Goal: Task Accomplishment & Management: Manage account settings

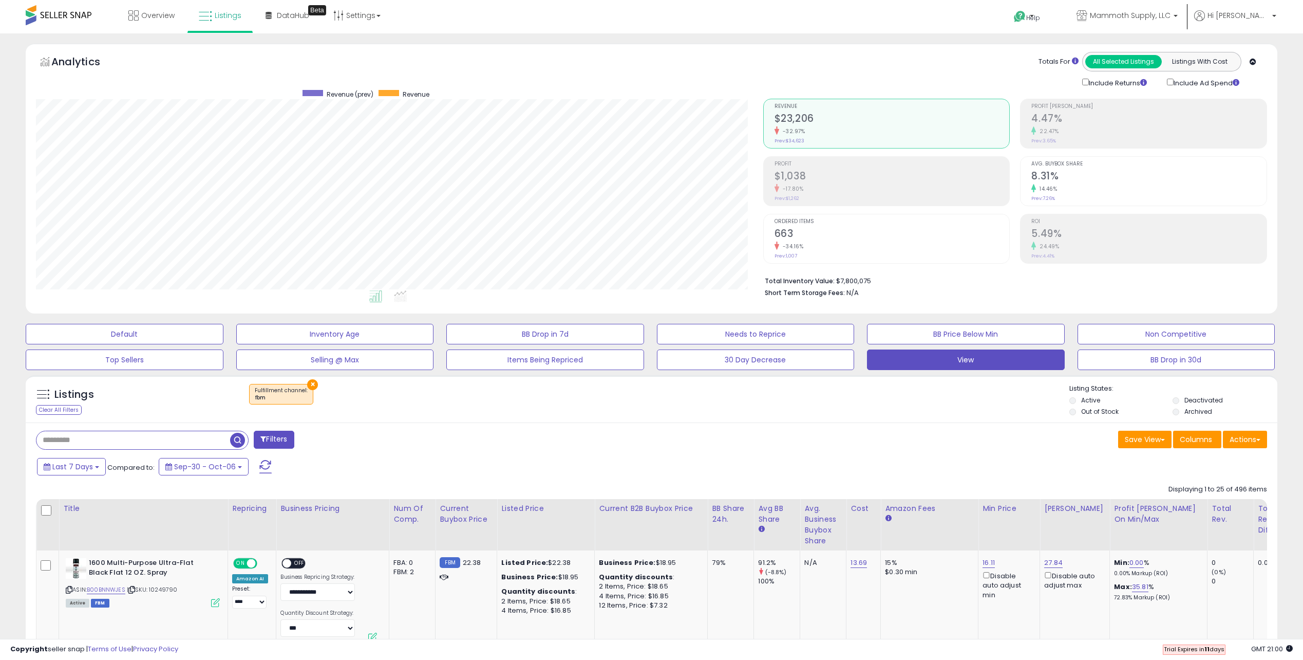
scroll to position [211, 727]
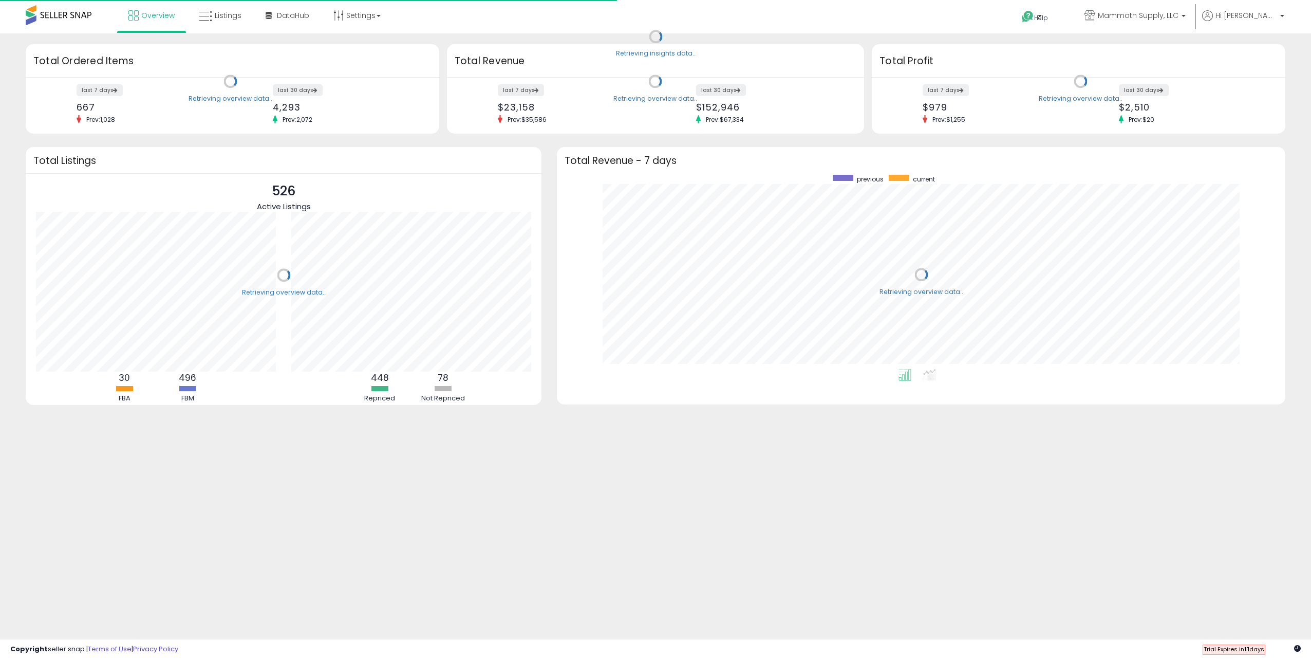
scroll to position [194, 708]
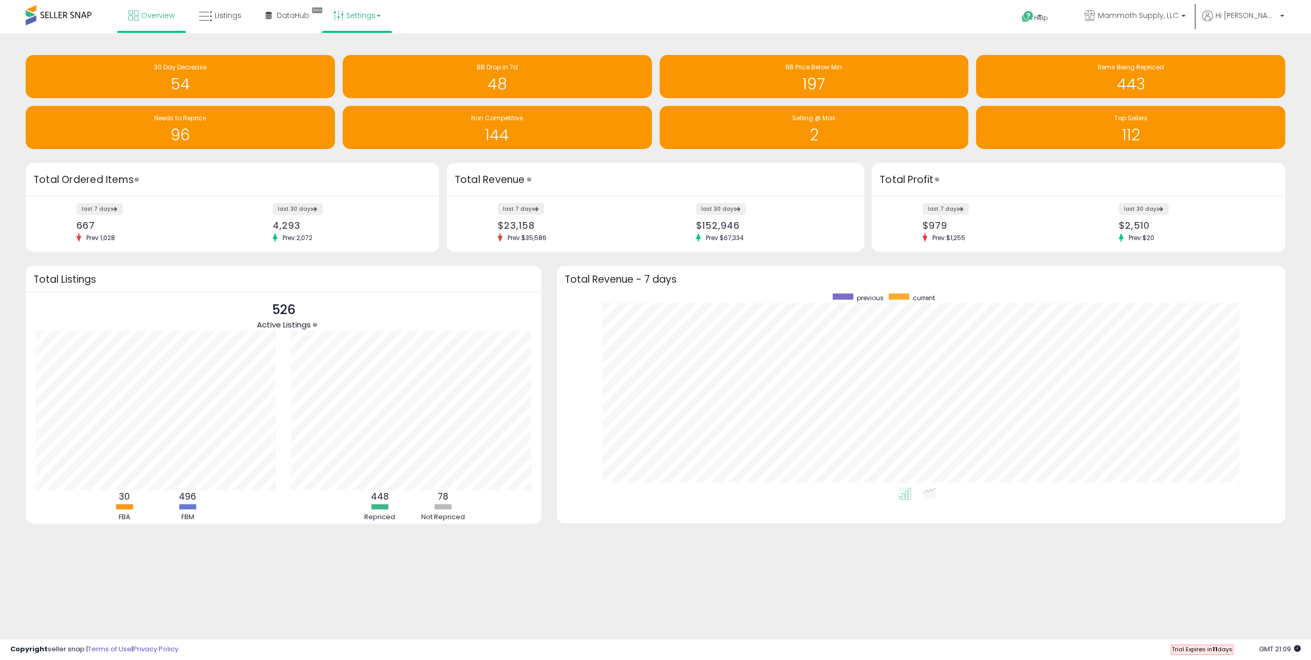
click at [366, 21] on link "Settings" at bounding box center [357, 15] width 63 height 31
click at [366, 54] on link "Store settings" at bounding box center [358, 52] width 46 height 10
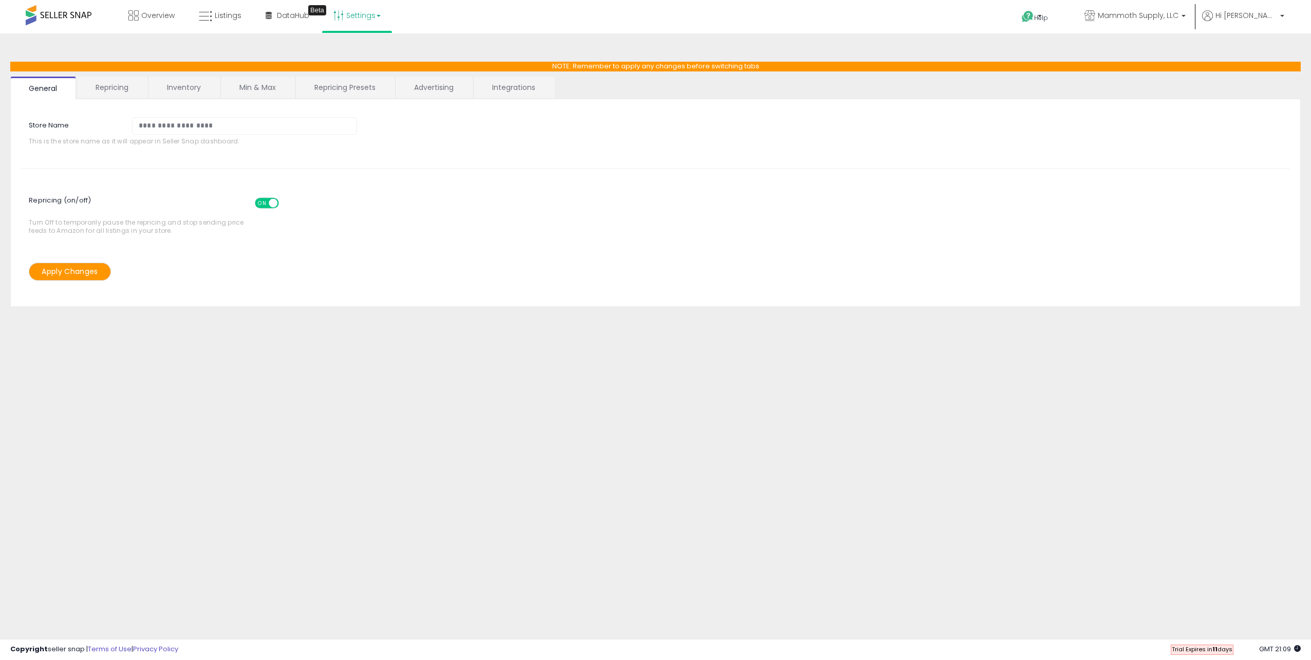
click at [125, 79] on link "Repricing" at bounding box center [112, 88] width 70 height 22
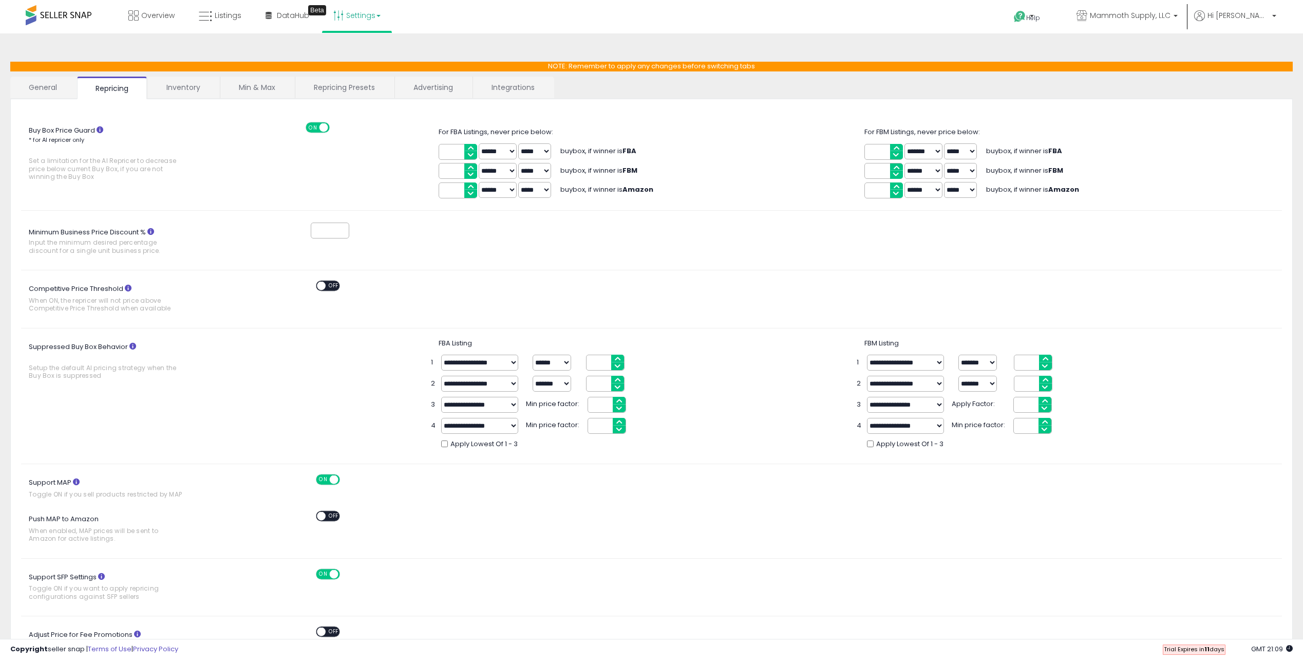
click at [345, 231] on input "*" at bounding box center [330, 230] width 39 height 16
click at [345, 232] on input "*" at bounding box center [330, 230] width 39 height 16
click at [344, 234] on input "*" at bounding box center [330, 230] width 39 height 16
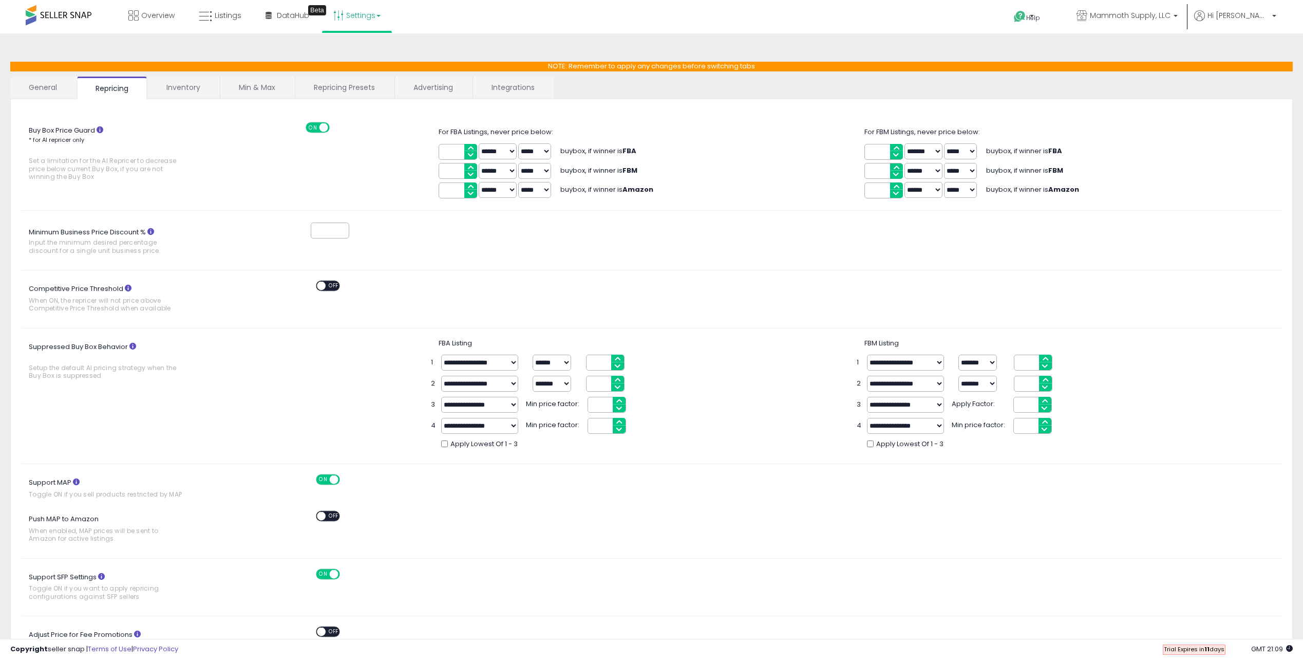
click at [344, 225] on input "*" at bounding box center [330, 230] width 39 height 16
click at [344, 228] on input "*" at bounding box center [330, 230] width 39 height 16
click at [344, 235] on input "*" at bounding box center [330, 230] width 39 height 16
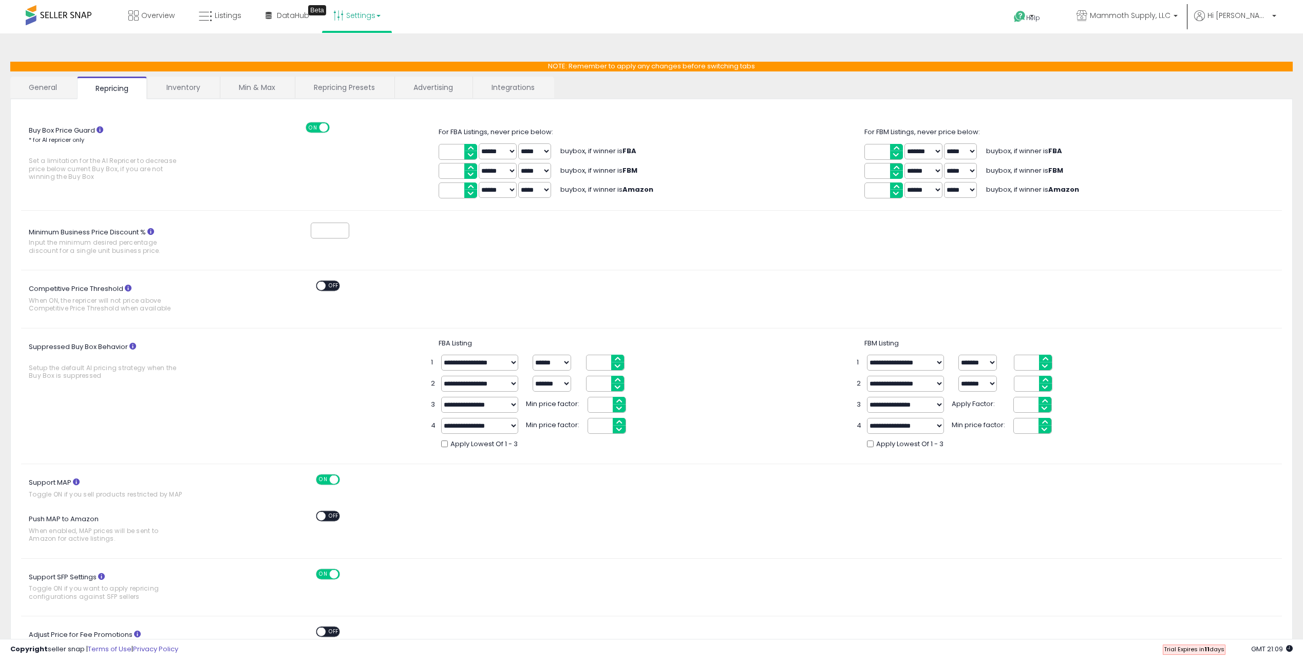
click at [262, 226] on div "*" at bounding box center [303, 230] width 108 height 19
drag, startPoint x: 26, startPoint y: 241, endPoint x: 179, endPoint y: 253, distance: 153.0
click at [179, 253] on label "Minimum Business Price Discount % Input the minimum desired percentage discount…" at bounding box center [119, 241] width 197 height 35
click at [179, 253] on span "Input the minimum desired percentage discount for a single unit business price." at bounding box center [106, 246] width 155 height 16
click at [311, 238] on input "*" at bounding box center [330, 230] width 39 height 16
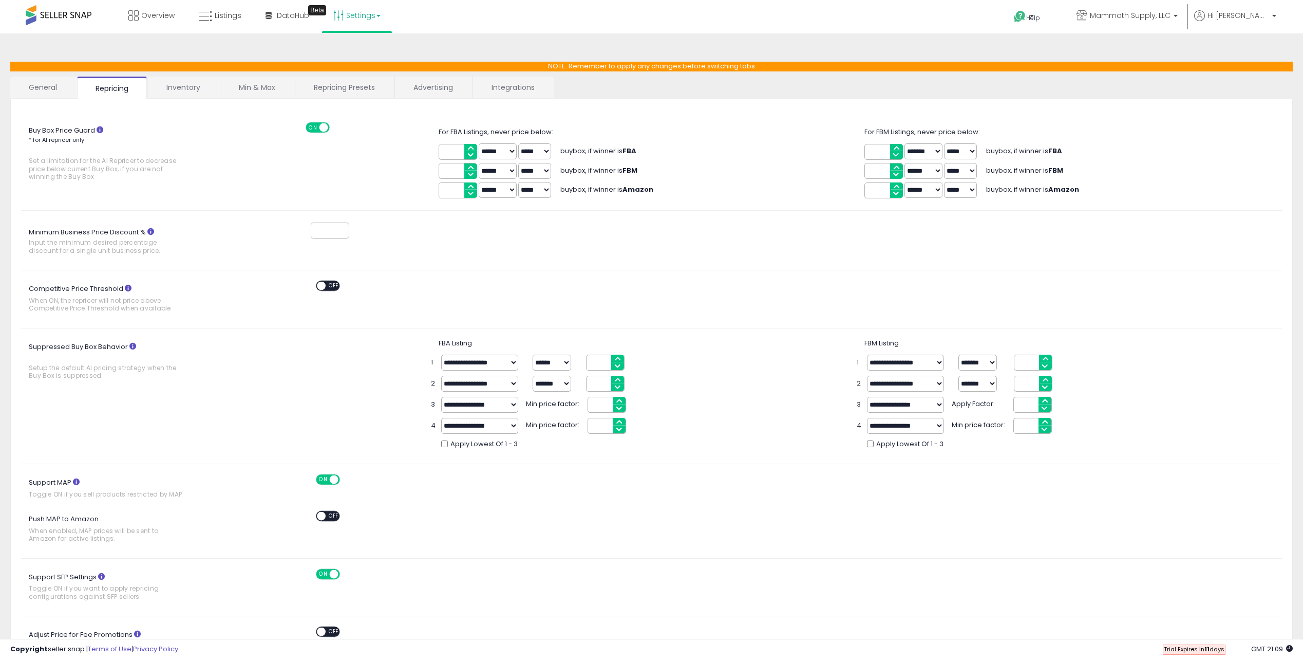
click at [272, 251] on div "Minimum Business Price Discount % Input the minimum desired percentage discount…" at bounding box center [651, 240] width 1276 height 39
click at [320, 230] on input "*" at bounding box center [330, 230] width 39 height 16
type input "*"
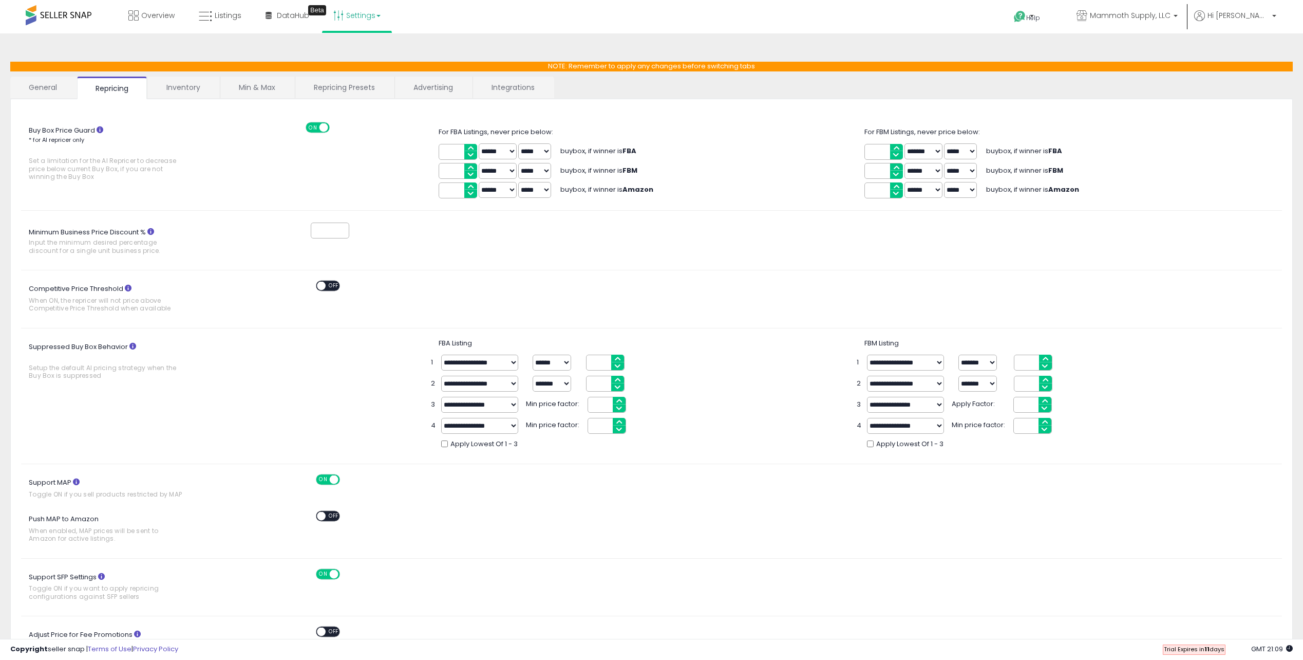
click at [462, 284] on div "ON OFF" at bounding box center [365, 286] width 262 height 13
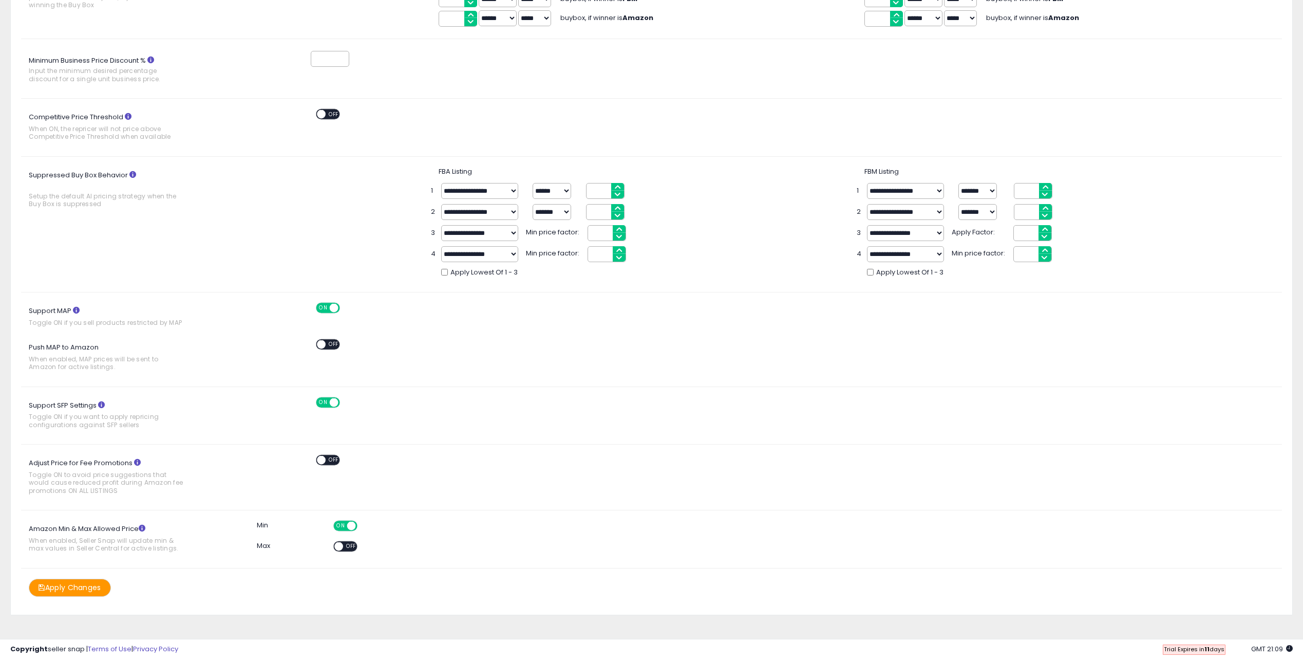
scroll to position [178, 0]
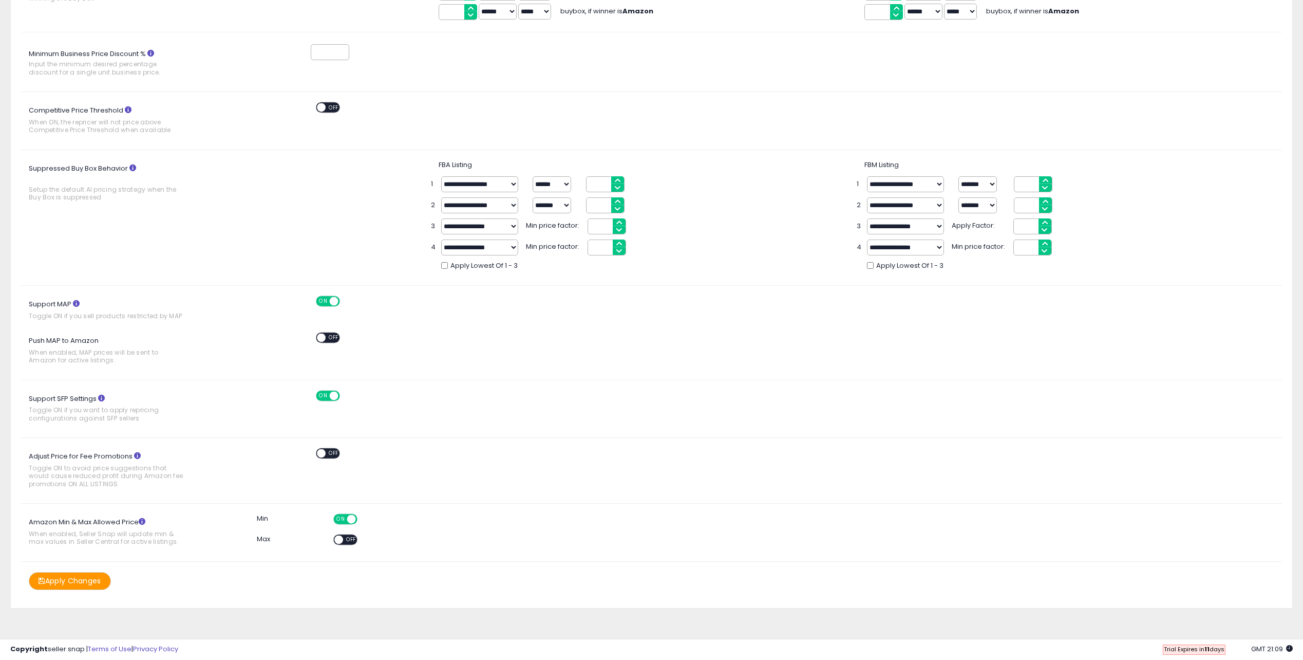
click at [93, 575] on button "Apply Changes" at bounding box center [70, 581] width 82 height 18
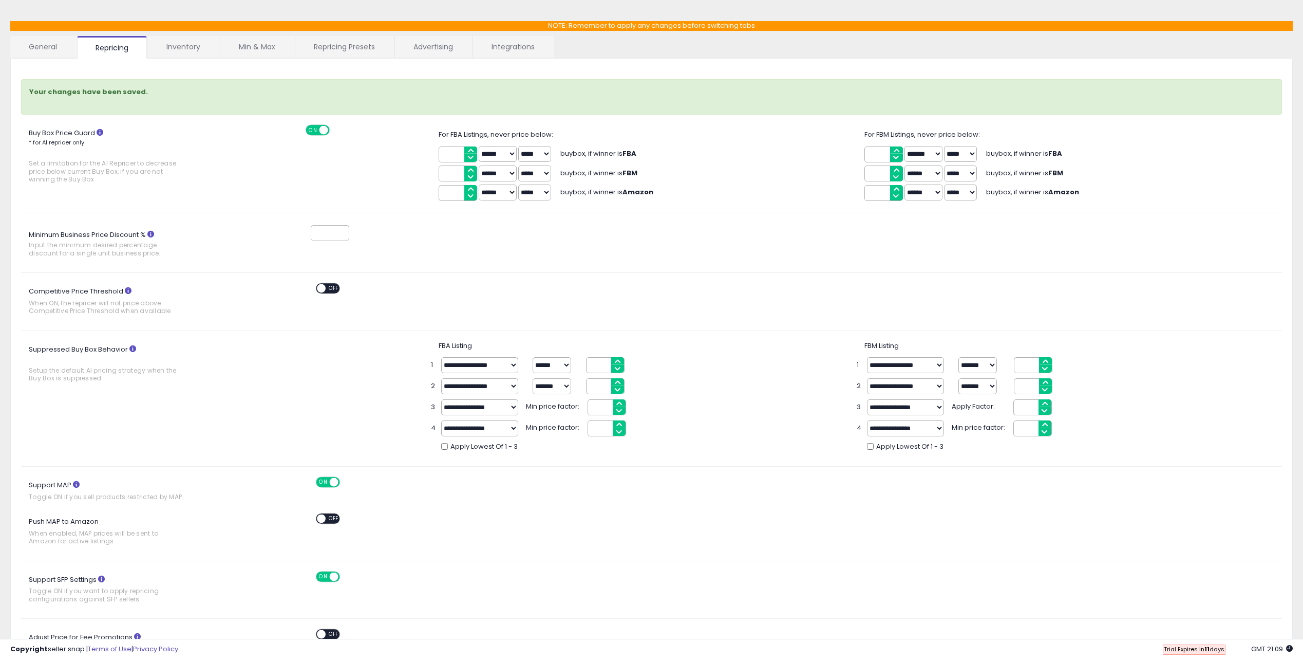
scroll to position [0, 0]
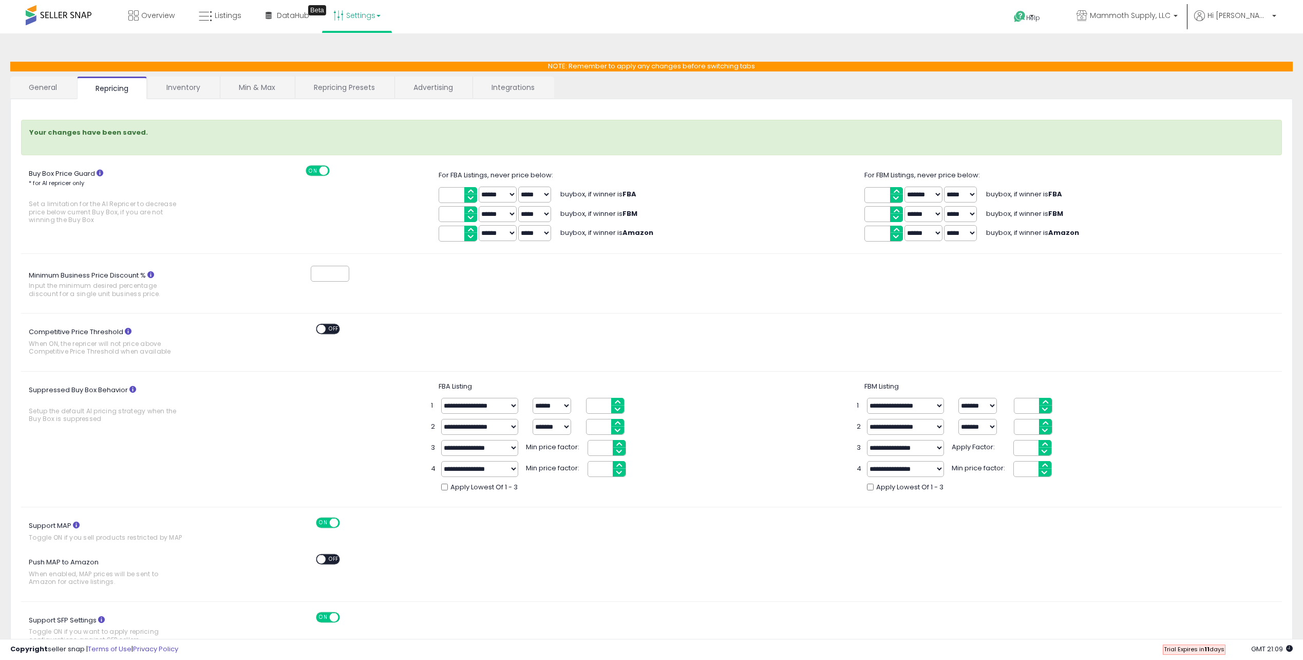
click at [321, 277] on input "*" at bounding box center [330, 274] width 39 height 16
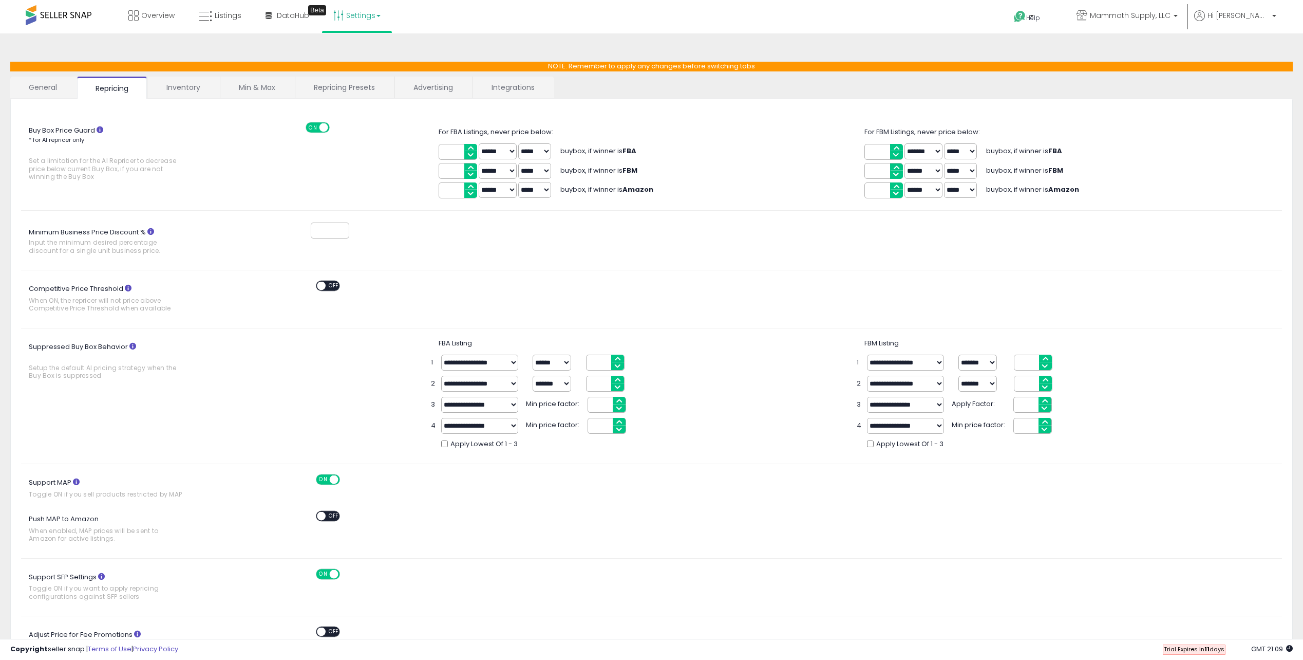
click at [432, 263] on div "Buy Box Price Guard * for AI repricer only Set a limitation for the AI Repricer…" at bounding box center [651, 438] width 1261 height 659
click at [190, 95] on link "Inventory" at bounding box center [183, 88] width 71 height 22
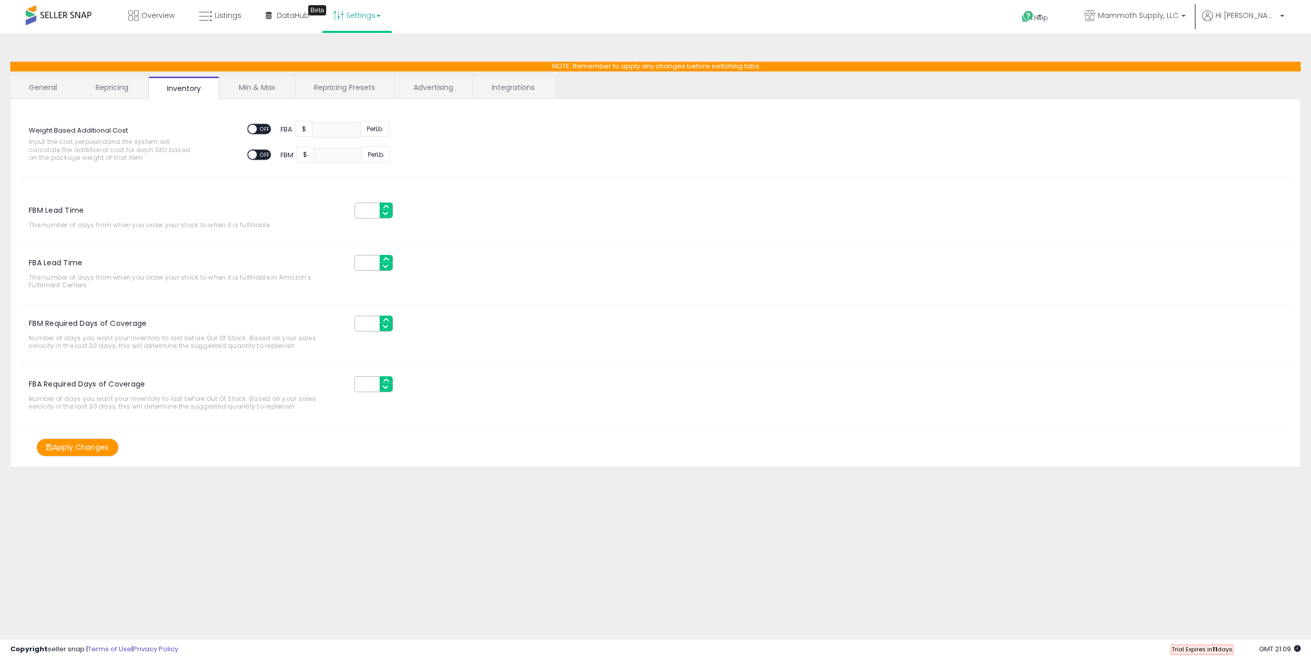
click at [259, 83] on link "Min & Max" at bounding box center [256, 88] width 73 height 22
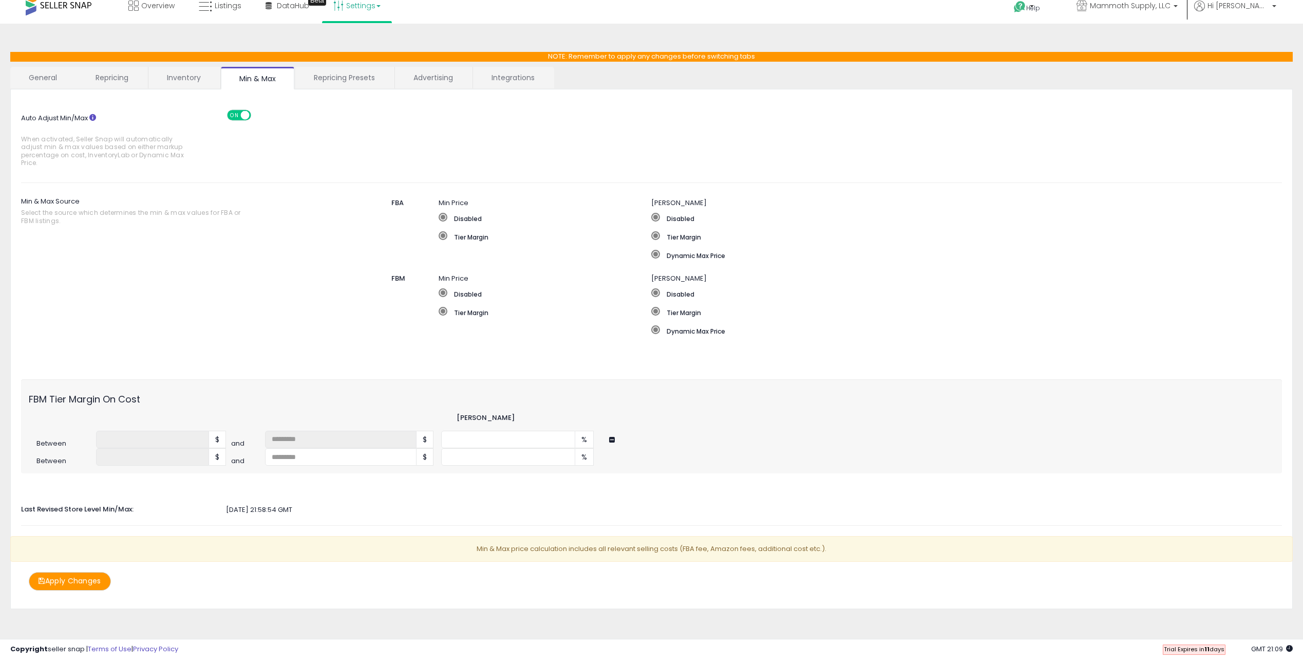
scroll to position [10, 0]
click at [321, 70] on link "Repricing Presets" at bounding box center [344, 77] width 98 height 22
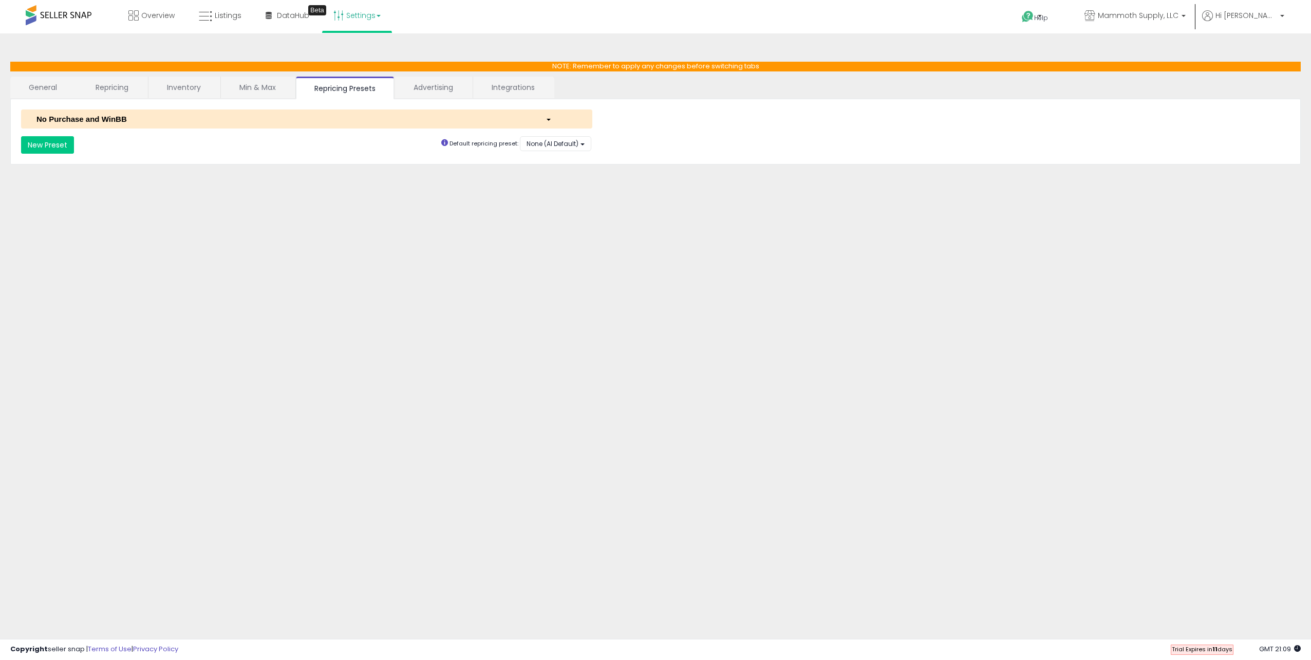
click at [218, 118] on div "No Purchase and WinBB" at bounding box center [283, 119] width 509 height 11
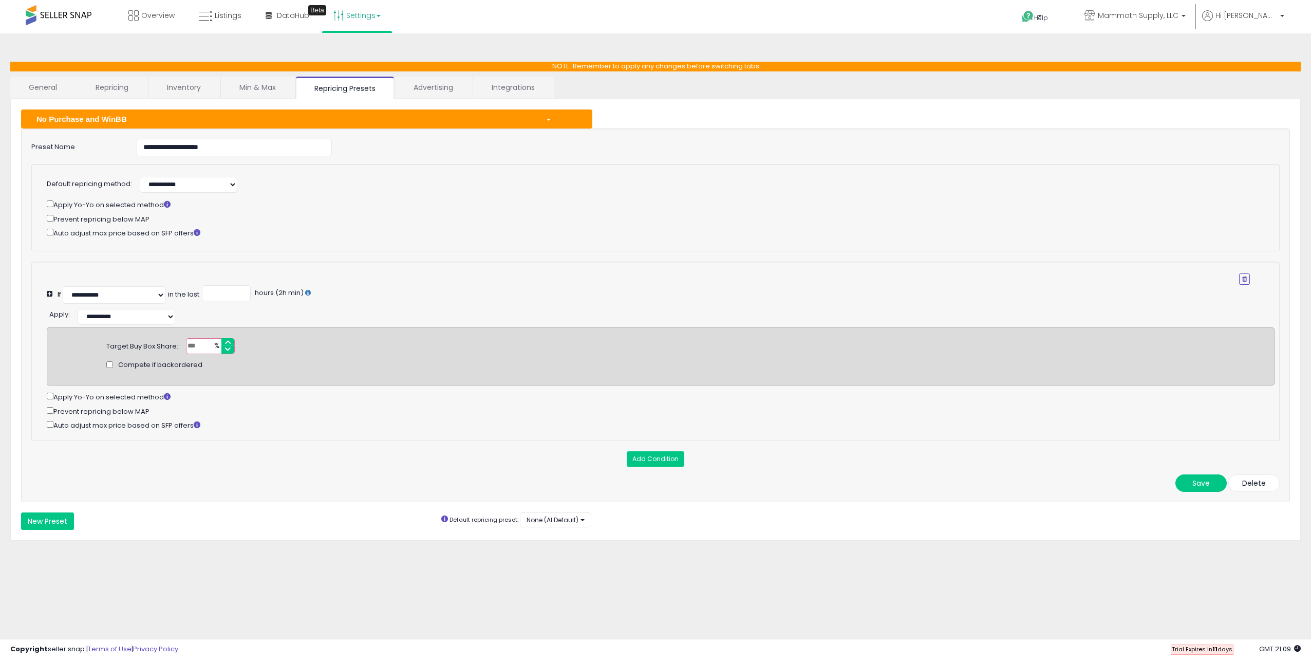
click at [290, 224] on div "Apply Yo-Yo on selected method Prevent repricing below MAP Auto adjust max pric…" at bounding box center [648, 218] width 1188 height 40
click at [427, 88] on link "Advertising" at bounding box center [433, 88] width 77 height 22
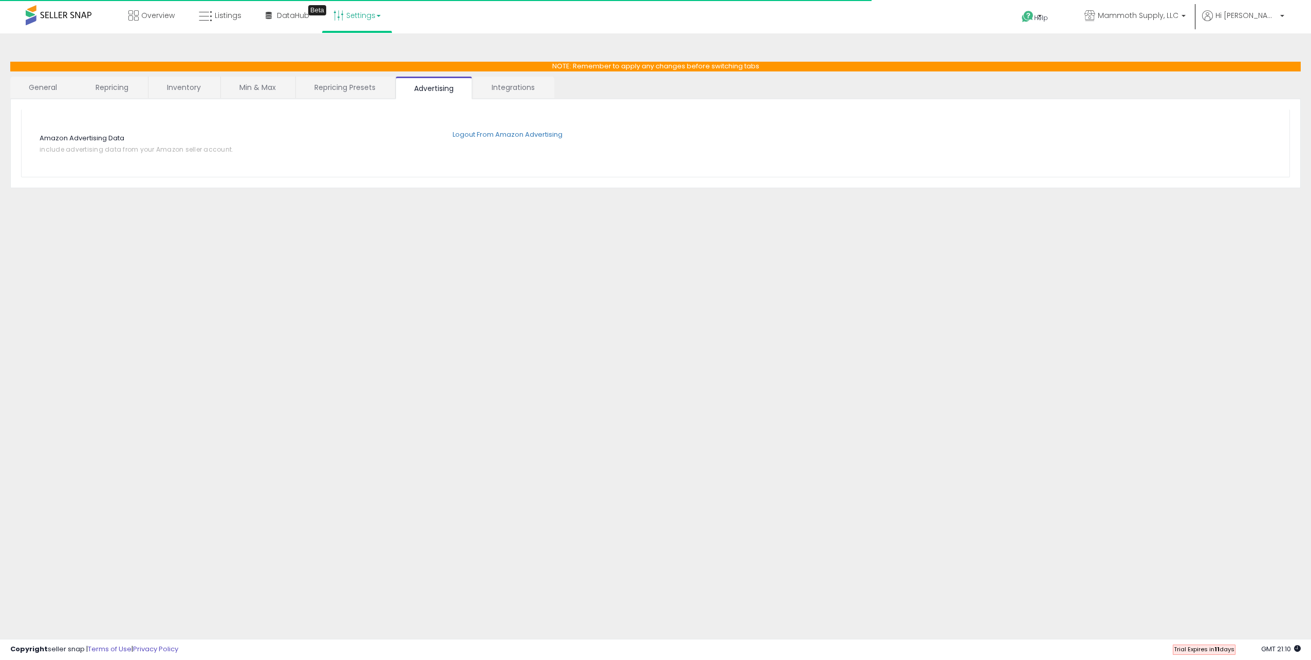
click at [494, 91] on link "Integrations" at bounding box center [513, 88] width 80 height 22
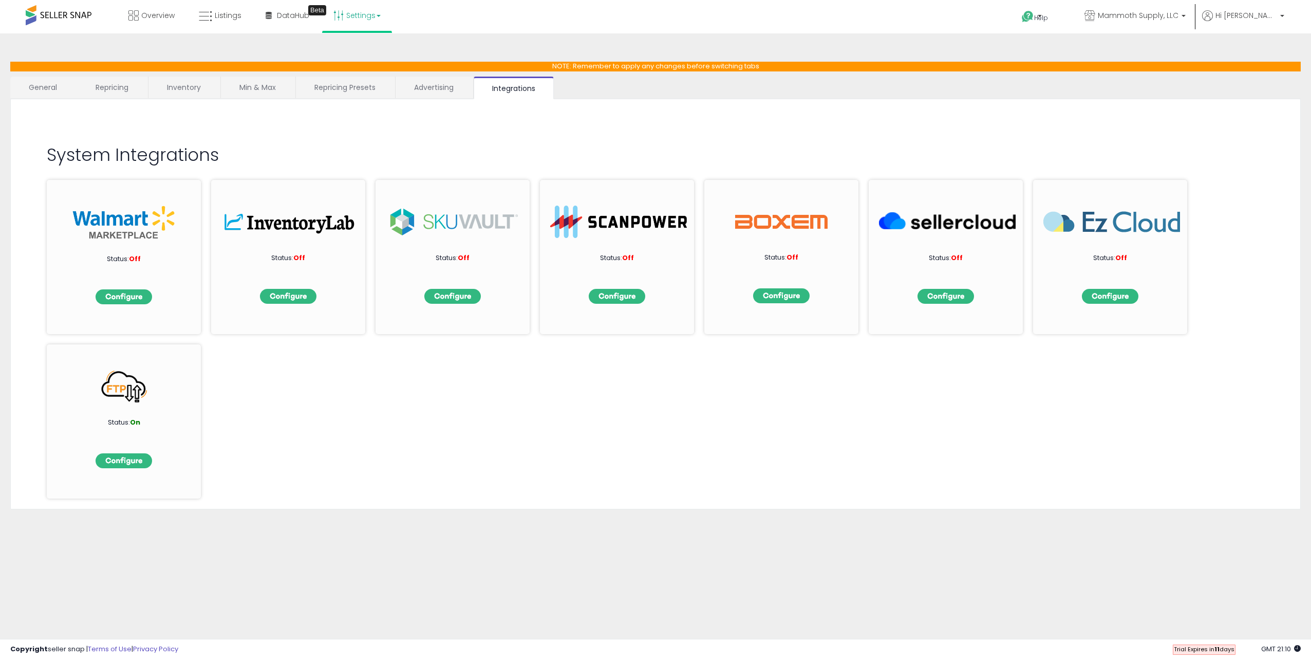
click at [255, 90] on link "Min & Max" at bounding box center [257, 88] width 73 height 22
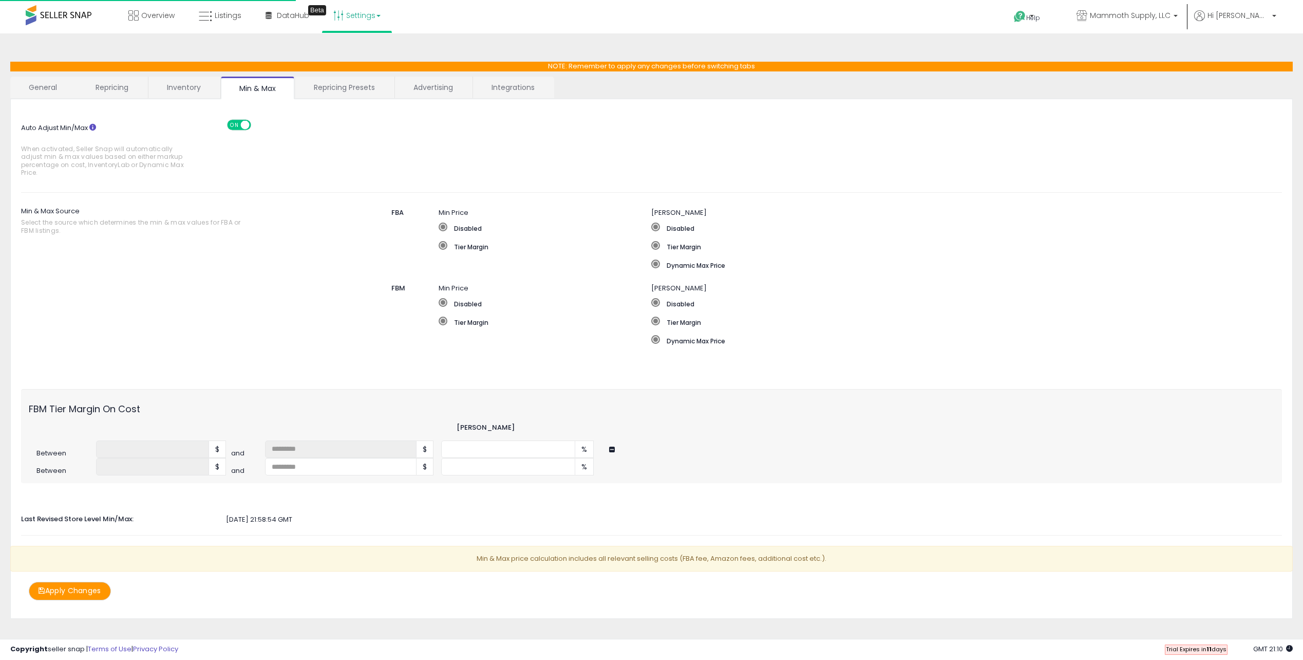
drag, startPoint x: 189, startPoint y: 86, endPoint x: 161, endPoint y: 86, distance: 27.2
click at [189, 86] on link "Inventory" at bounding box center [183, 88] width 71 height 22
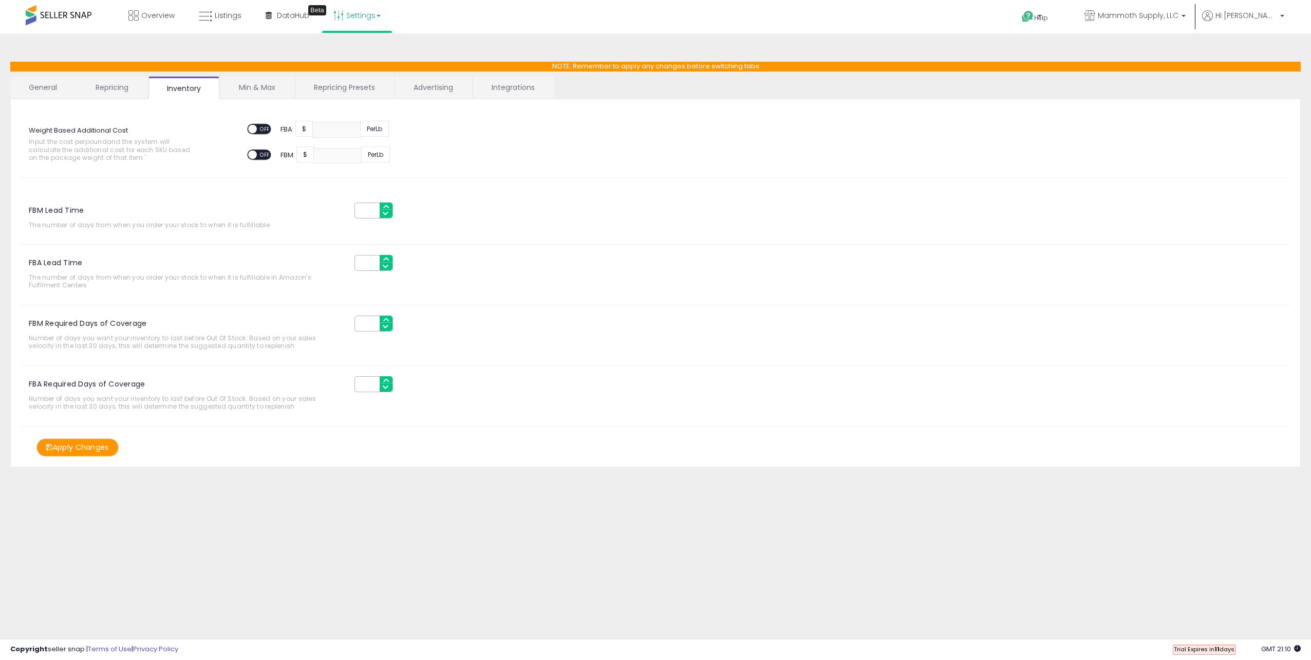
click at [253, 91] on link "Min & Max" at bounding box center [256, 88] width 73 height 22
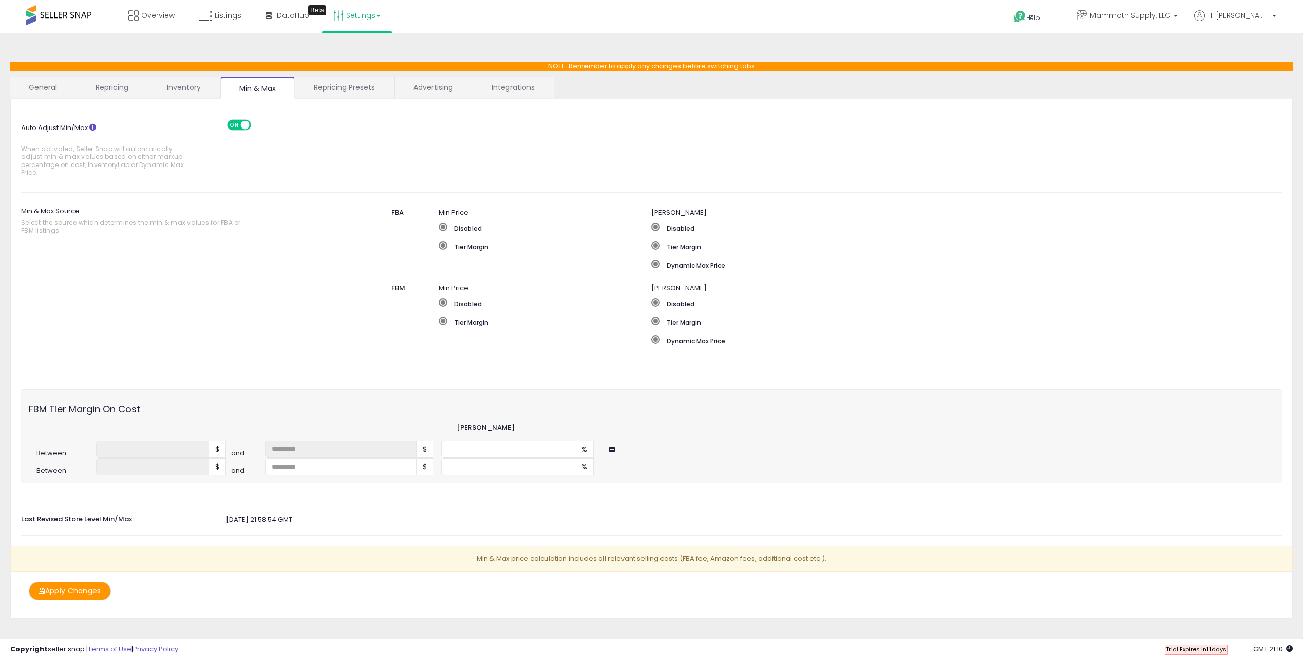
click at [190, 85] on link "Inventory" at bounding box center [183, 88] width 71 height 22
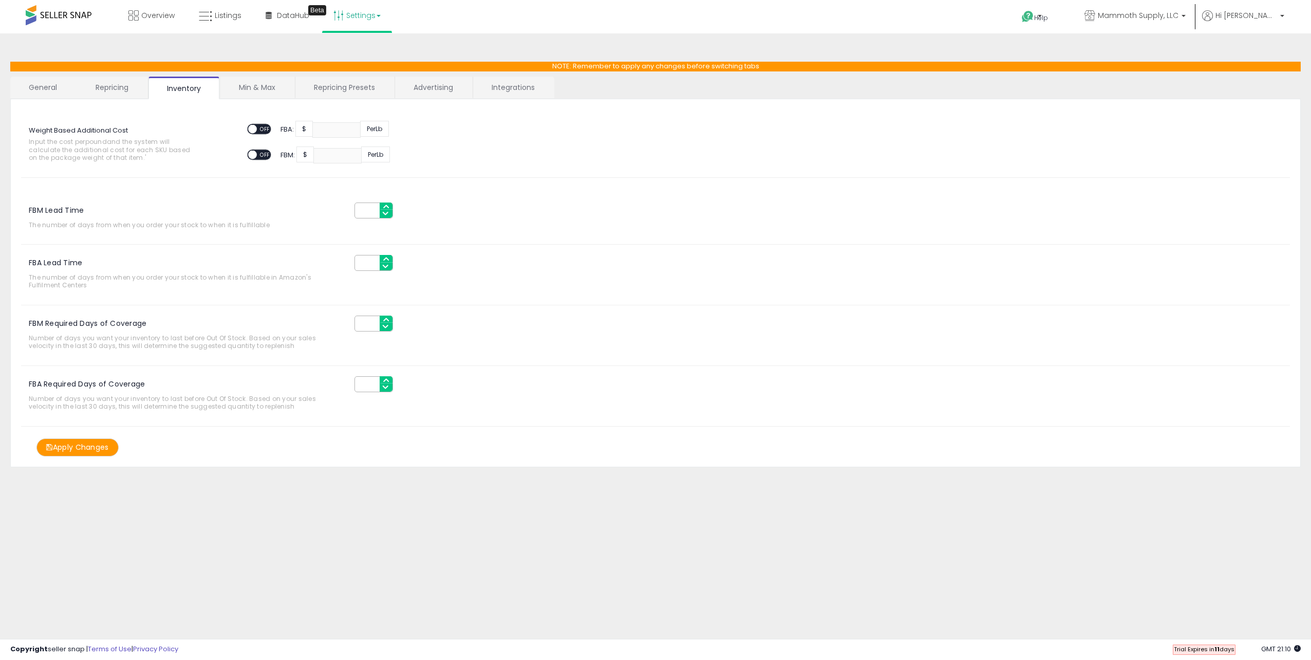
click at [113, 86] on link "Repricing" at bounding box center [112, 88] width 70 height 22
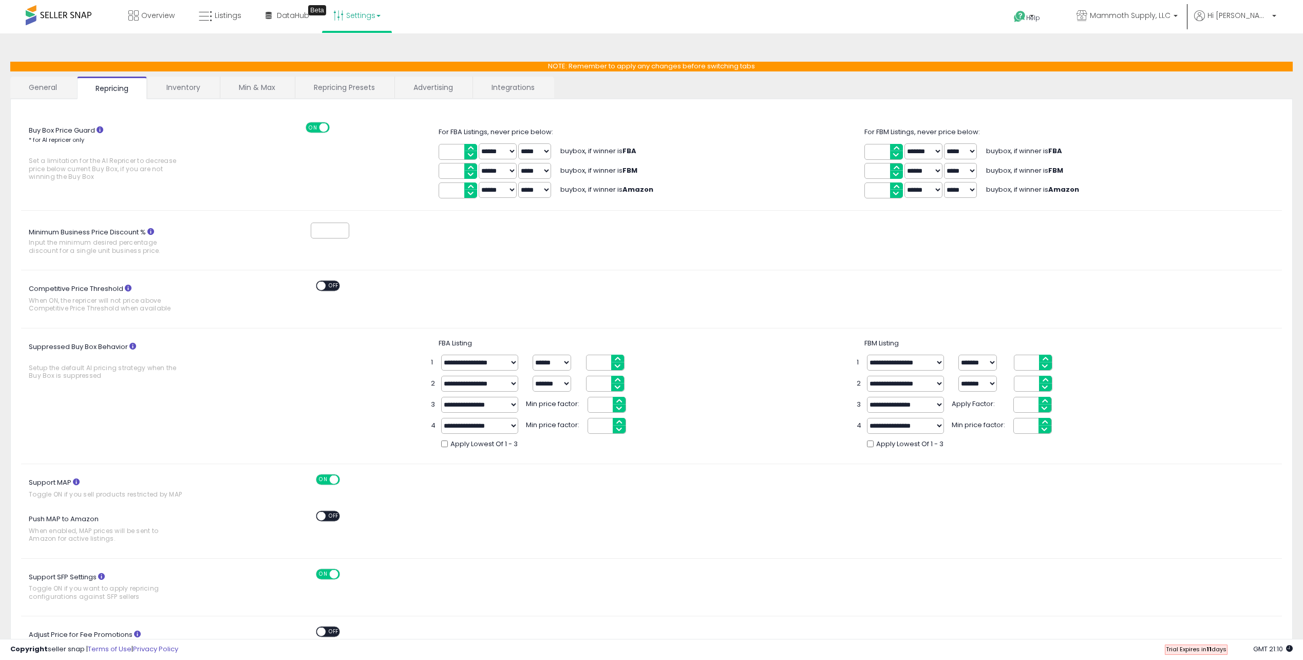
click at [48, 85] on link "General" at bounding box center [43, 88] width 66 height 22
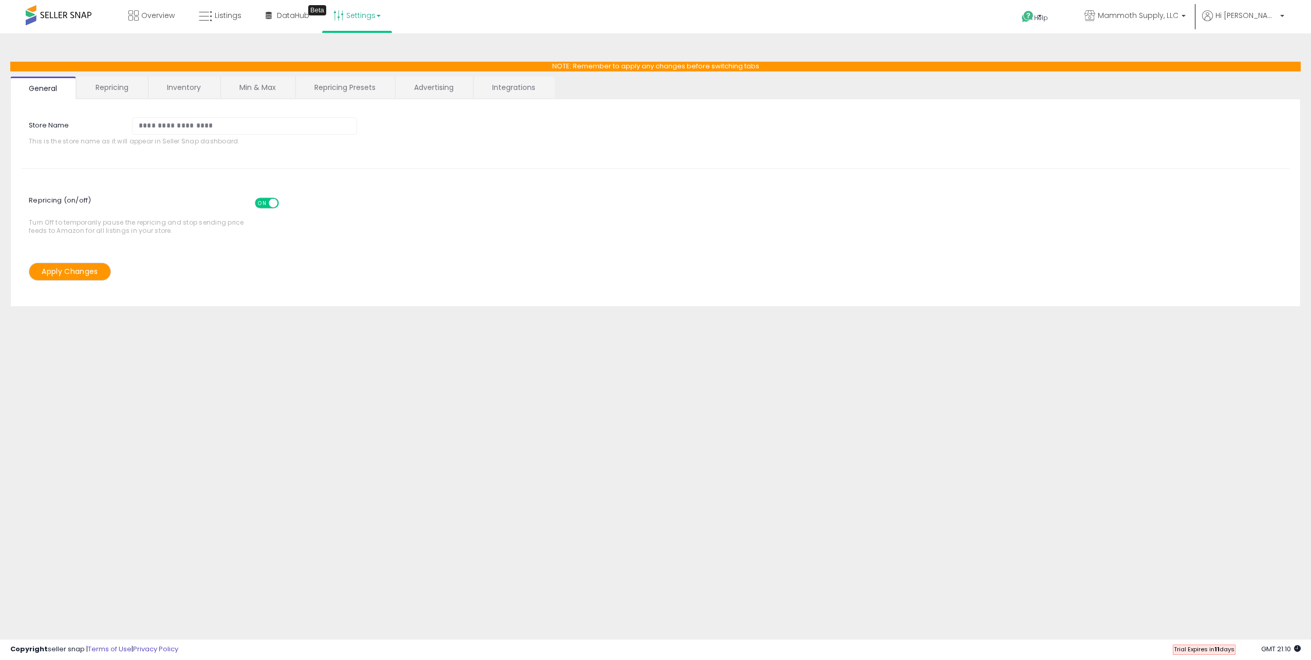
click at [351, 21] on link "Settings" at bounding box center [357, 15] width 63 height 31
click at [441, 133] on div "**********" at bounding box center [227, 133] width 428 height 33
click at [163, 89] on link "Inventory" at bounding box center [183, 88] width 71 height 22
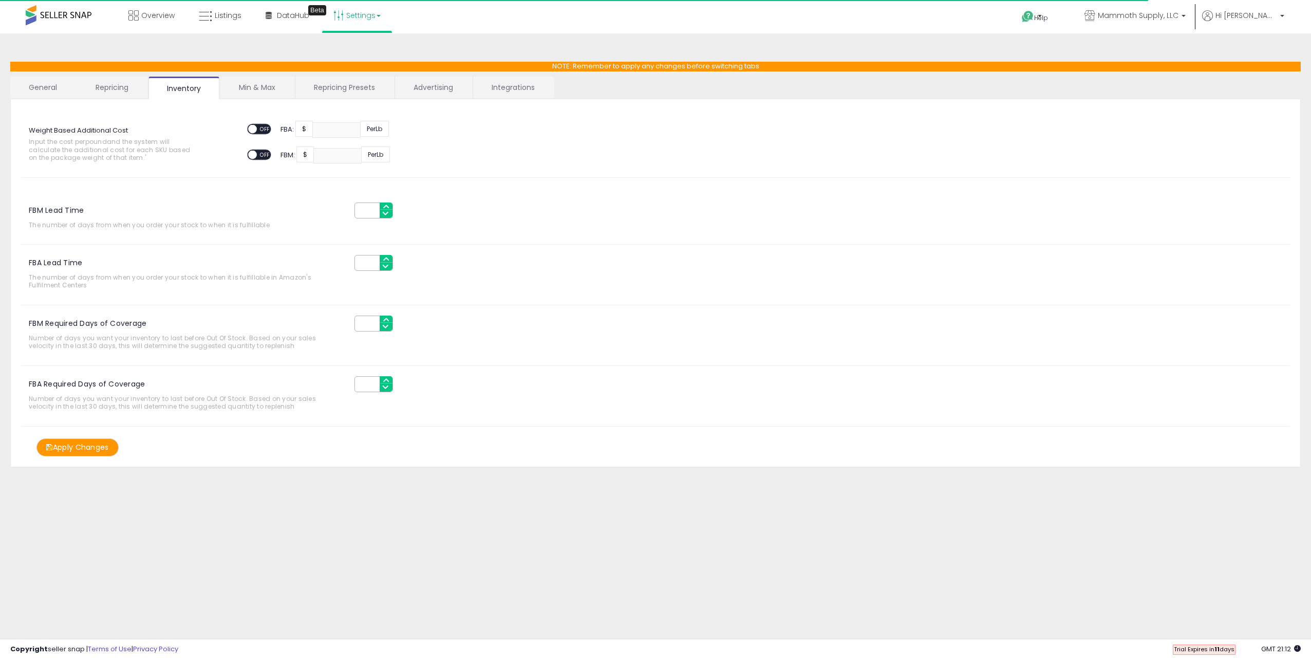
click at [258, 88] on link "Min & Max" at bounding box center [256, 88] width 73 height 22
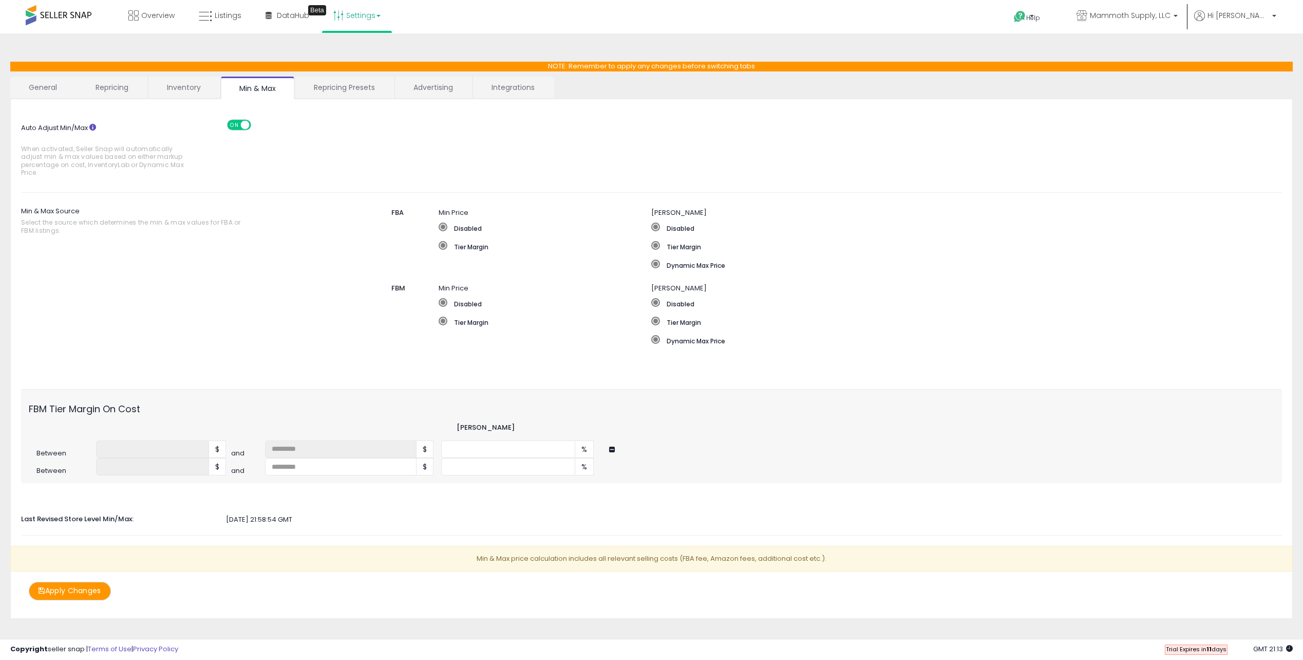
click at [42, 91] on link "General" at bounding box center [43, 88] width 66 height 22
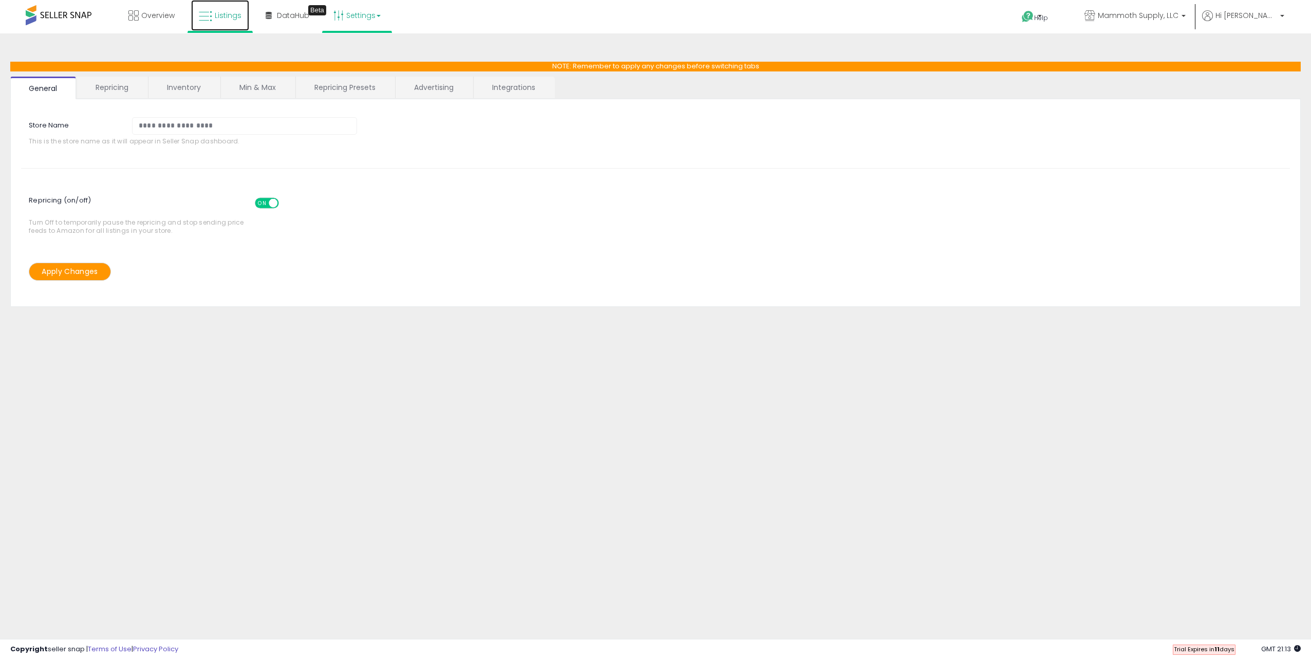
click at [218, 14] on span "Listings" at bounding box center [228, 15] width 27 height 10
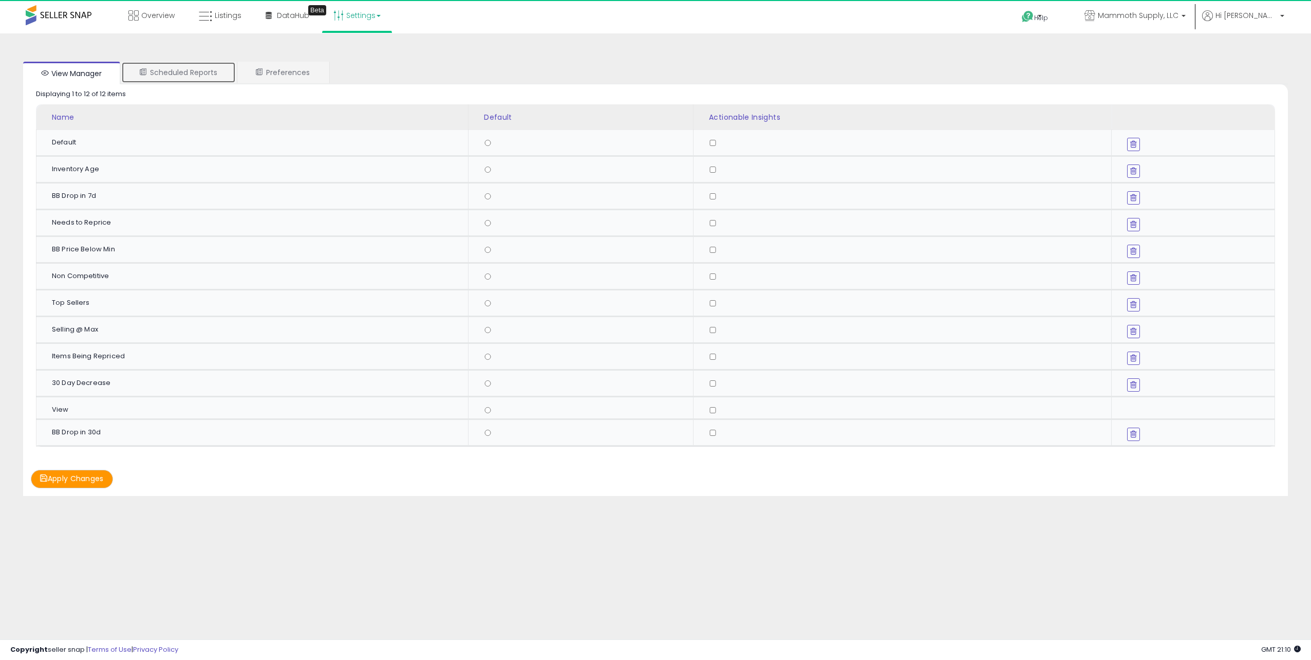
click at [210, 67] on link "Scheduled Reports" at bounding box center [178, 73] width 115 height 22
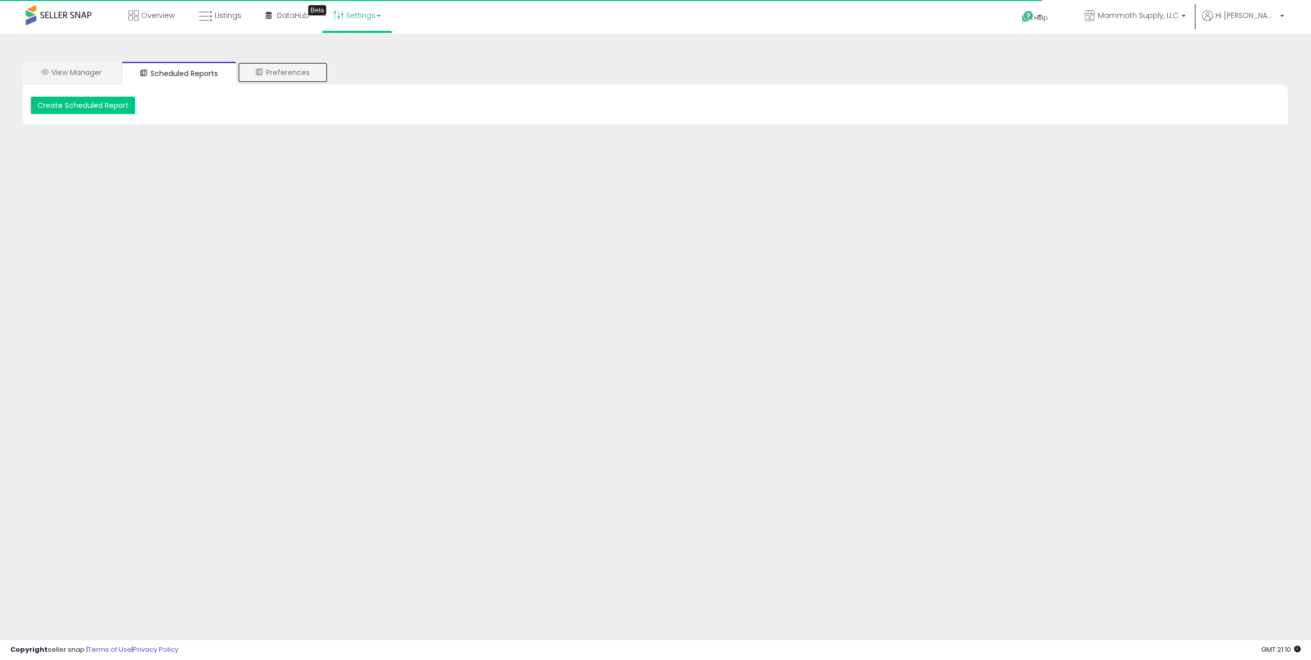
click at [295, 74] on link "Preferences" at bounding box center [282, 73] width 91 height 22
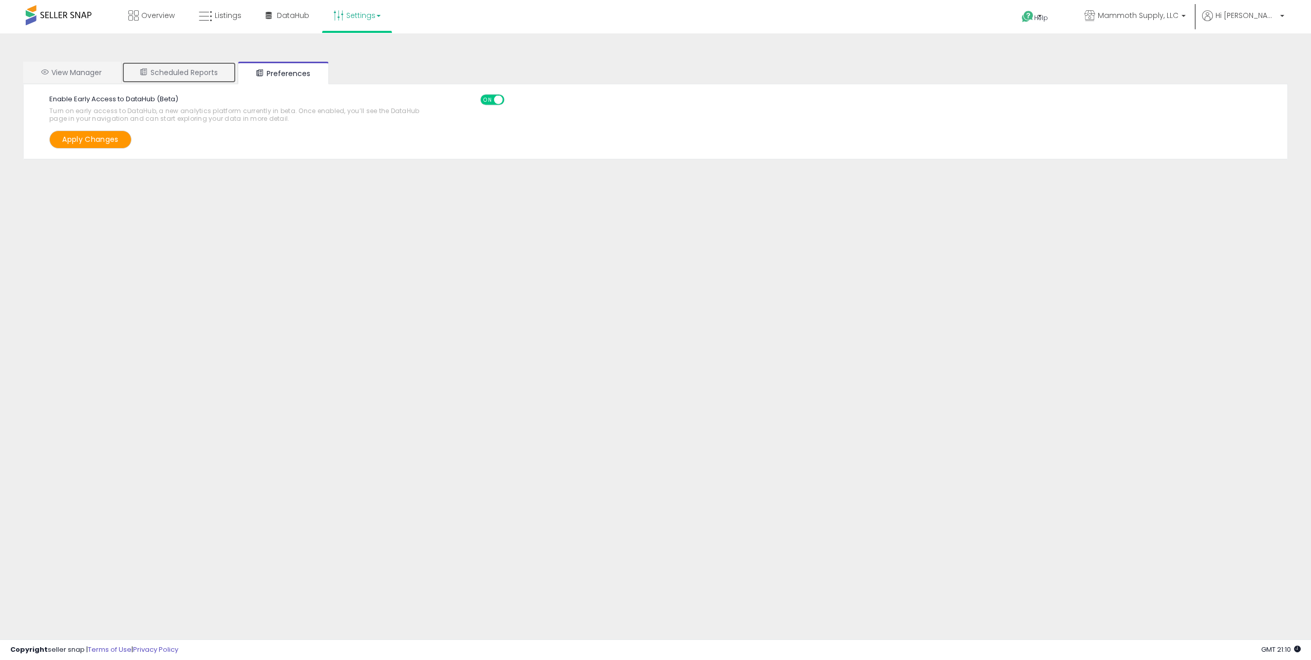
click at [168, 70] on link "Scheduled Reports" at bounding box center [179, 73] width 115 height 22
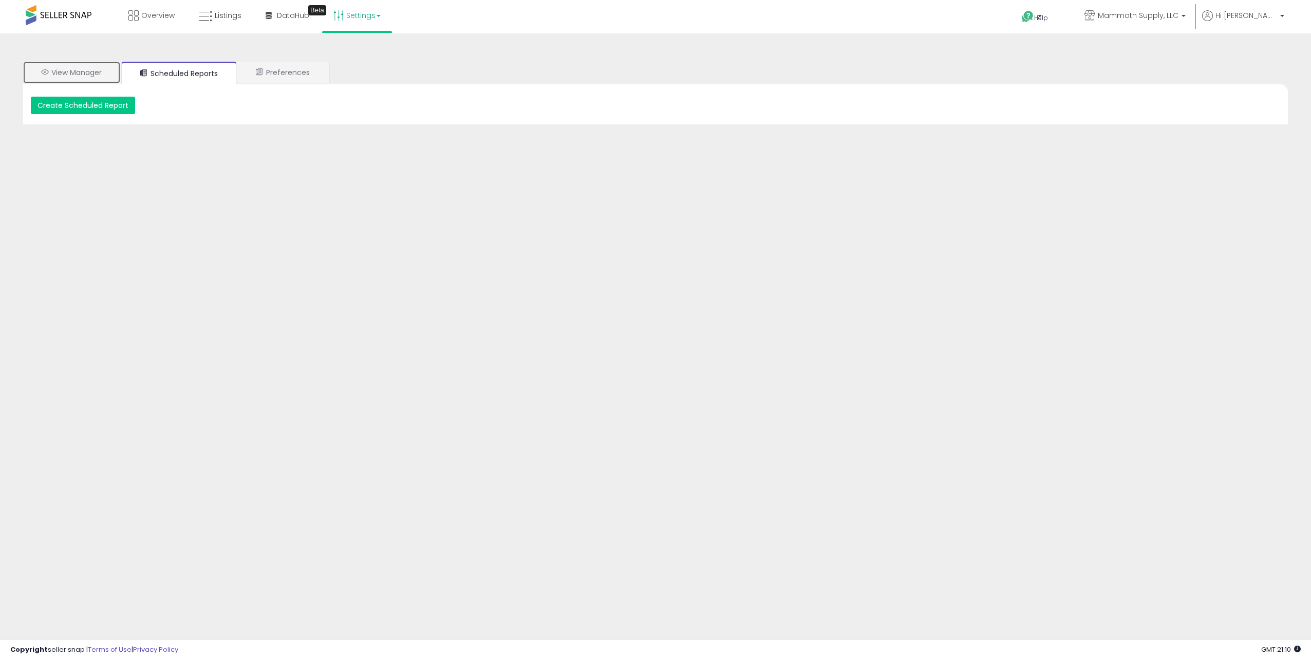
click at [98, 70] on link "View Manager" at bounding box center [71, 73] width 97 height 22
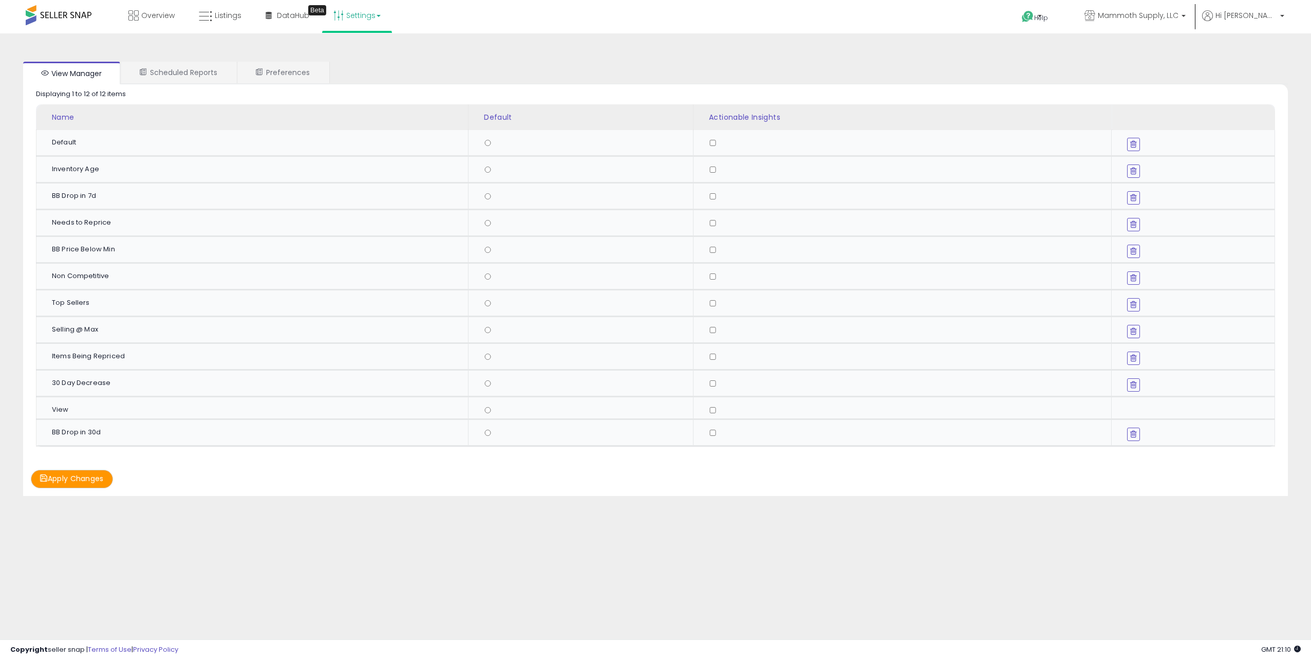
click at [363, 28] on link "Settings" at bounding box center [357, 15] width 63 height 31
click at [281, 70] on link "Preferences" at bounding box center [282, 73] width 91 height 22
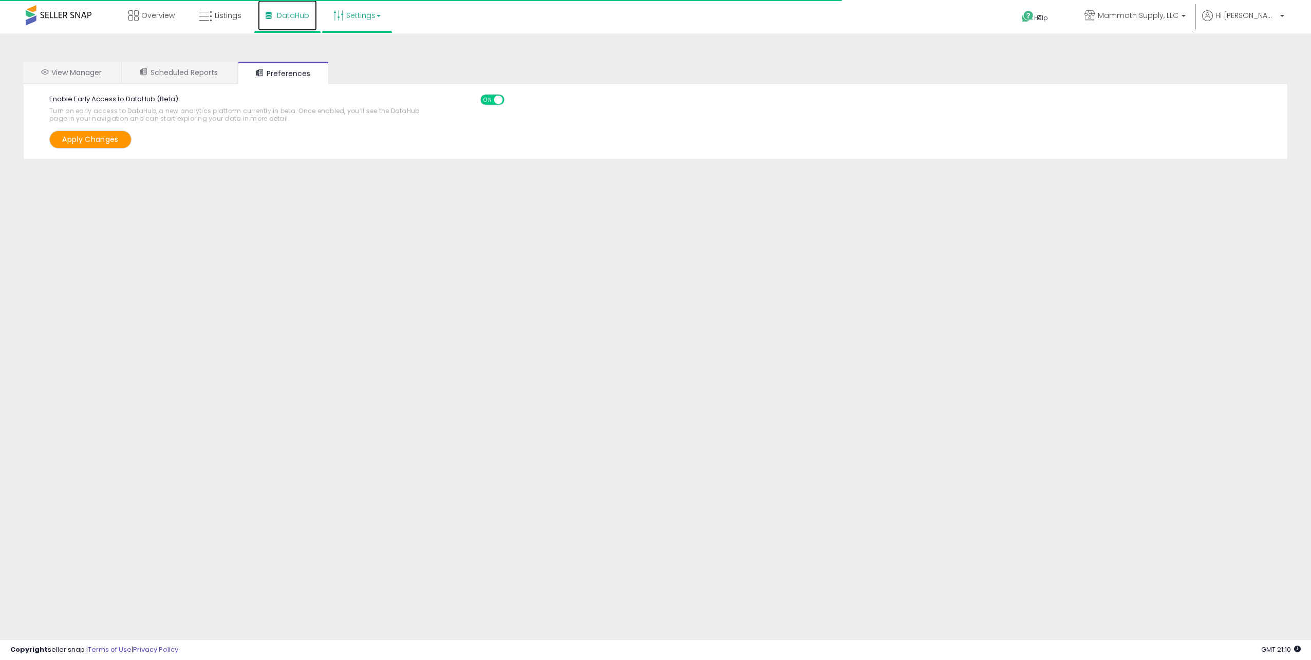
click at [282, 21] on link "DataHub" at bounding box center [287, 15] width 59 height 31
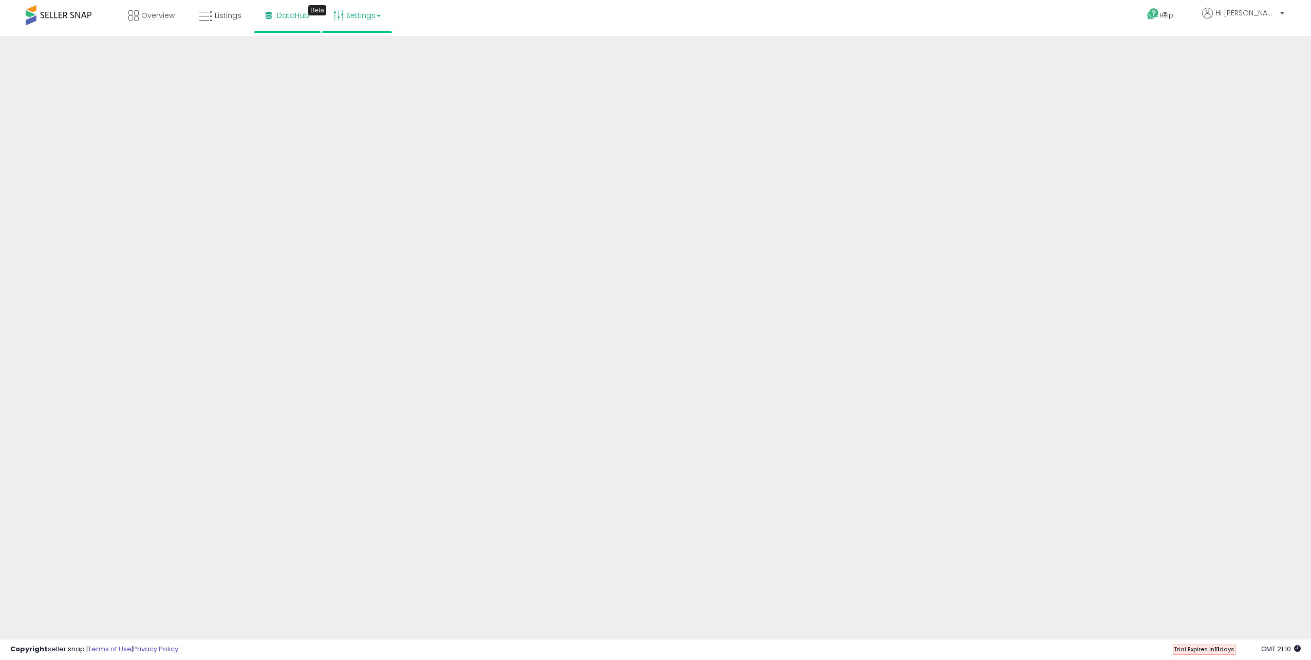
click at [375, 10] on link "Settings" at bounding box center [357, 15] width 63 height 31
click at [413, 16] on div "Overview Listings Beta" at bounding box center [426, 22] width 869 height 44
click at [379, 15] on b at bounding box center [378, 16] width 4 height 2
click at [406, 16] on div "Overview Listings Beta" at bounding box center [426, 22] width 869 height 44
click at [361, 17] on link "Settings" at bounding box center [357, 15] width 63 height 31
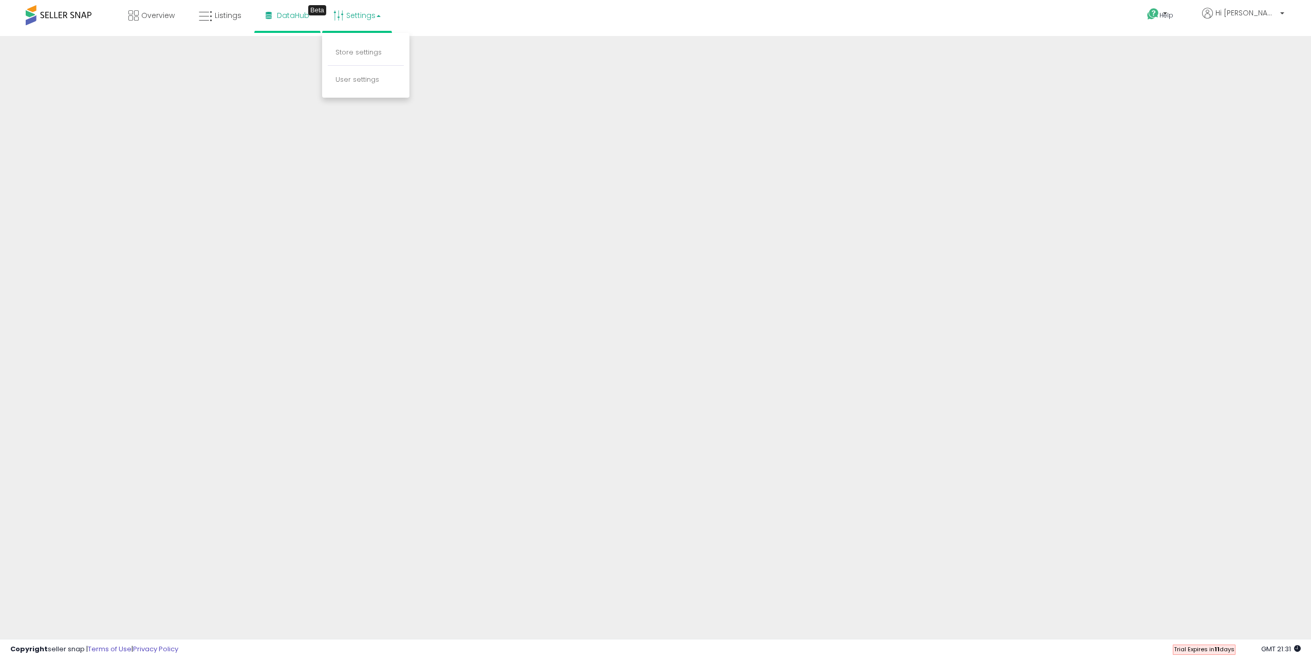
click at [436, 29] on div "Overview Listings Beta" at bounding box center [426, 22] width 869 height 44
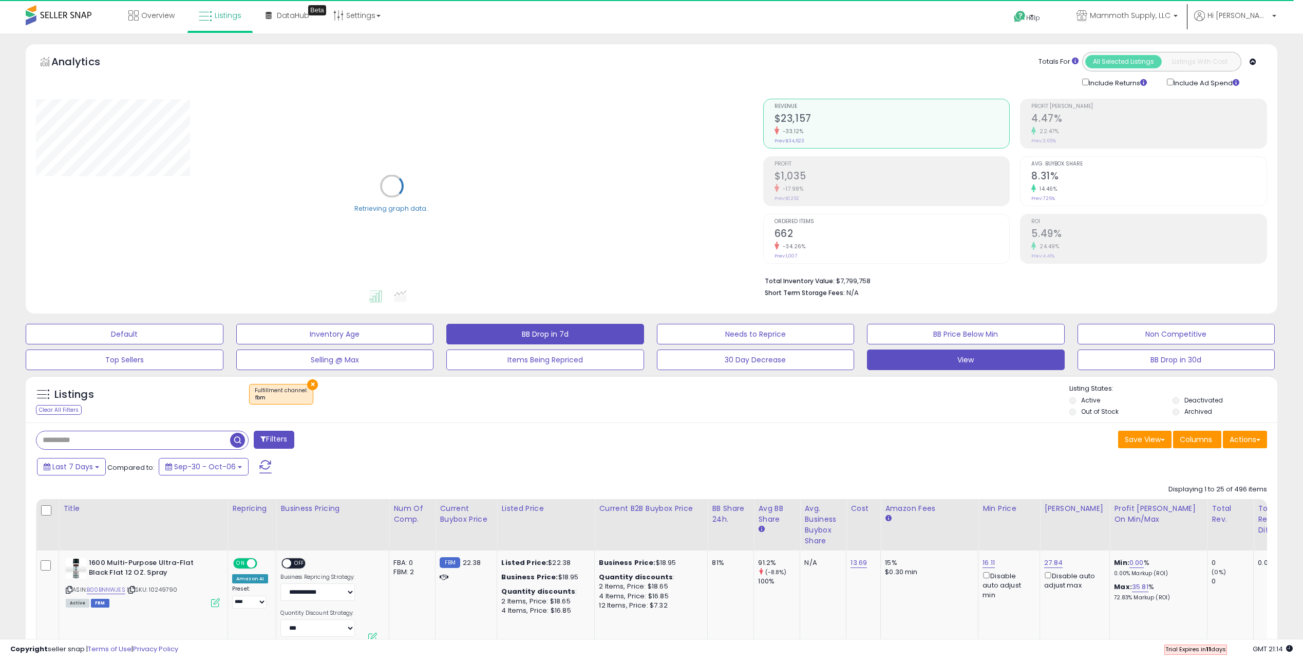
click at [514, 333] on button "BB Drop in 7d" at bounding box center [545, 334] width 198 height 21
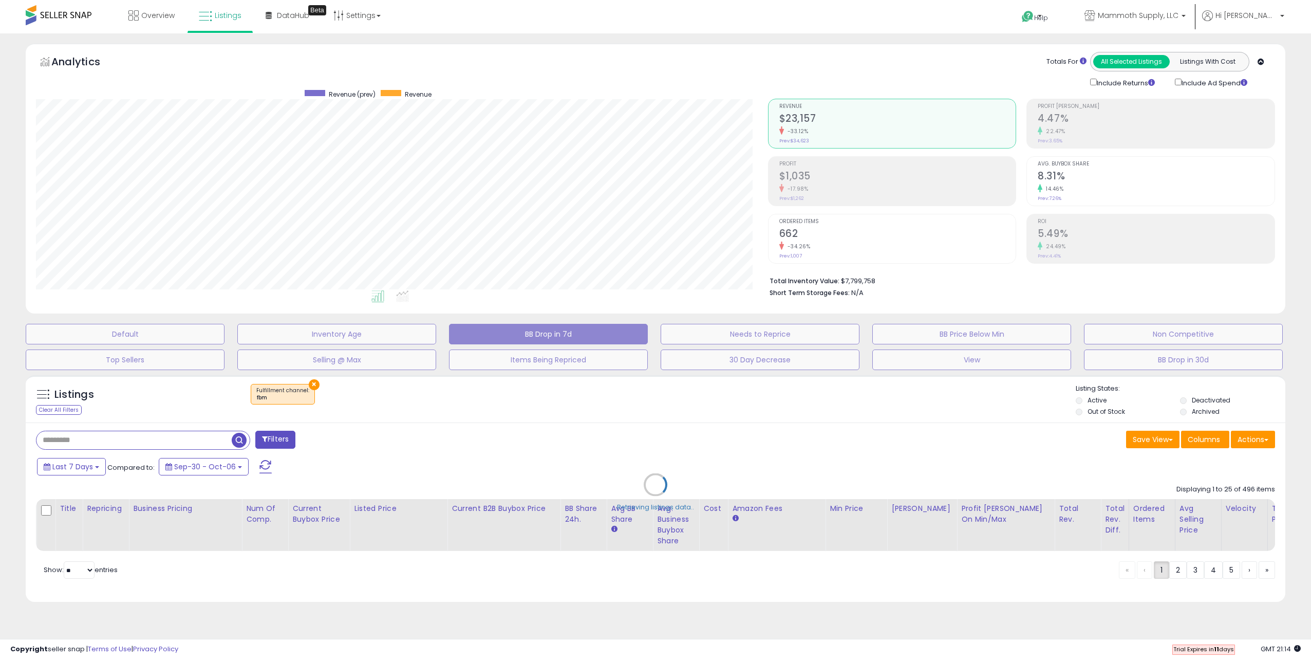
scroll to position [211, 731]
select select "**"
